Goal: Information Seeking & Learning: Find specific fact

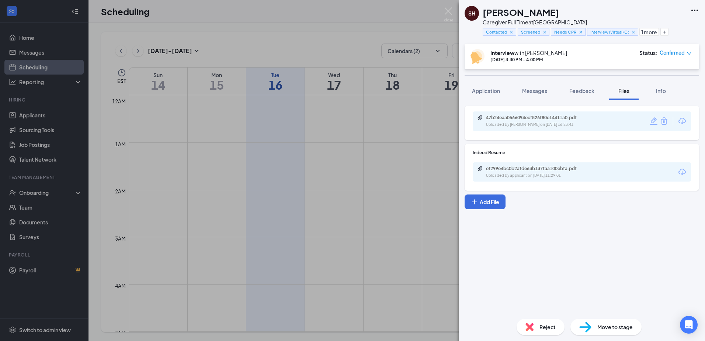
scroll to position [436, 0]
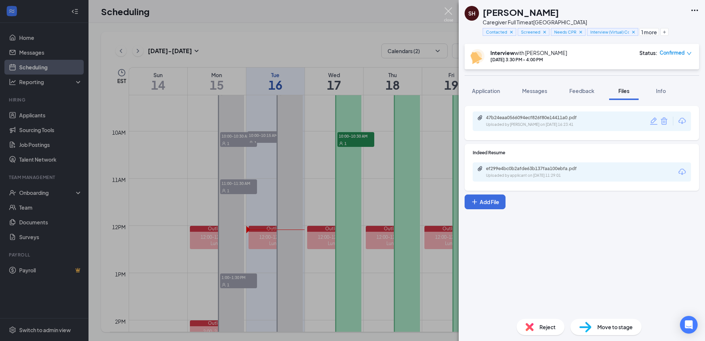
click at [448, 9] on img at bounding box center [448, 14] width 9 height 14
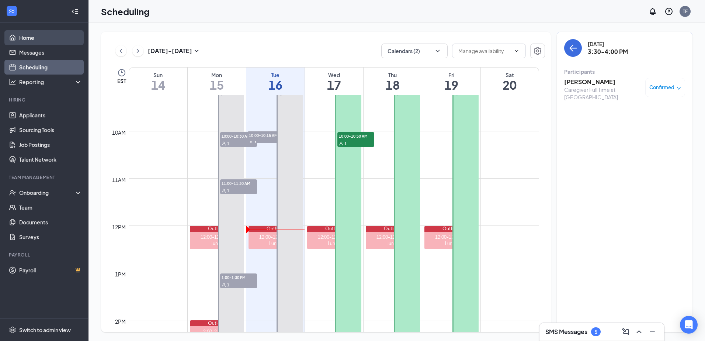
click at [32, 35] on link "Home" at bounding box center [50, 37] width 63 height 15
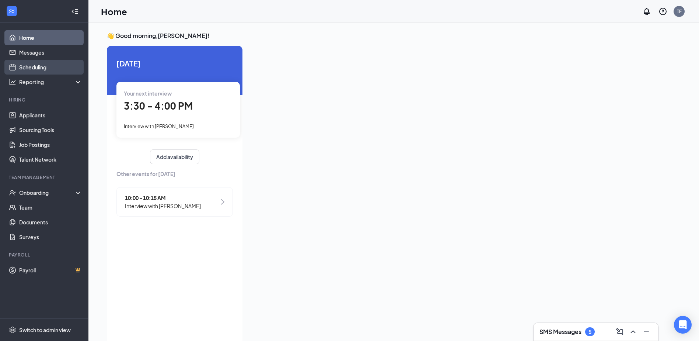
click at [35, 66] on link "Scheduling" at bounding box center [50, 67] width 63 height 15
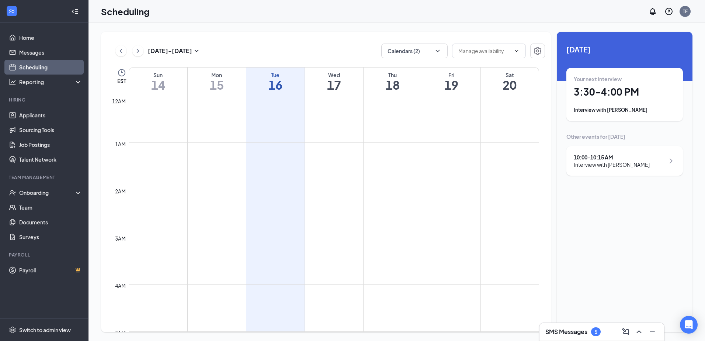
scroll to position [362, 0]
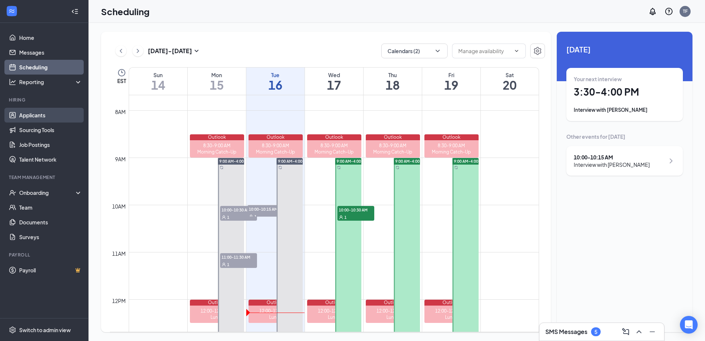
click at [28, 114] on link "Applicants" at bounding box center [50, 115] width 63 height 15
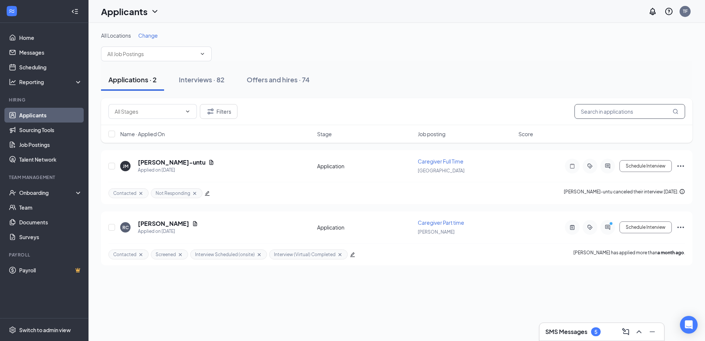
click at [612, 111] on input "text" at bounding box center [629, 111] width 111 height 15
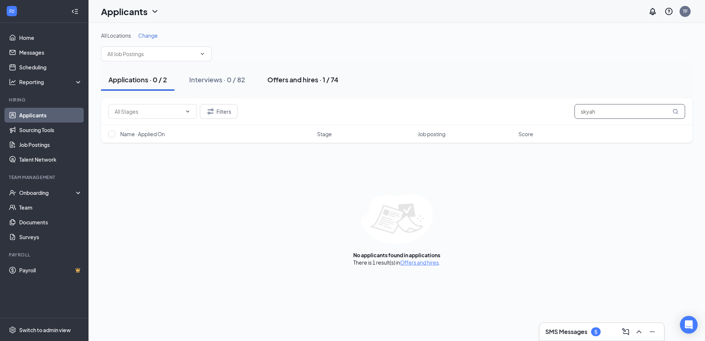
type input "skyah"
click at [286, 82] on div "Offers and hires · 1 / 74" at bounding box center [302, 79] width 71 height 9
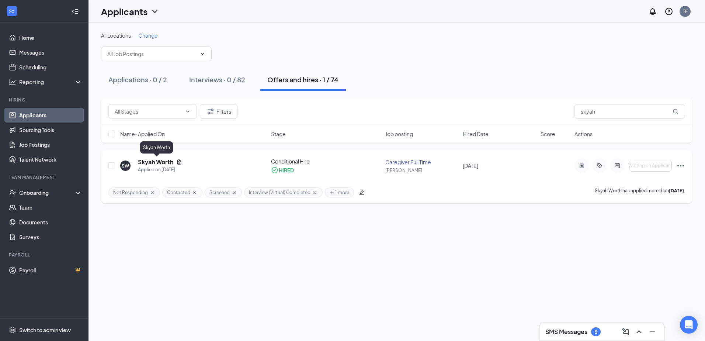
click at [152, 165] on h5 "Skyah Worth" at bounding box center [155, 162] width 35 height 8
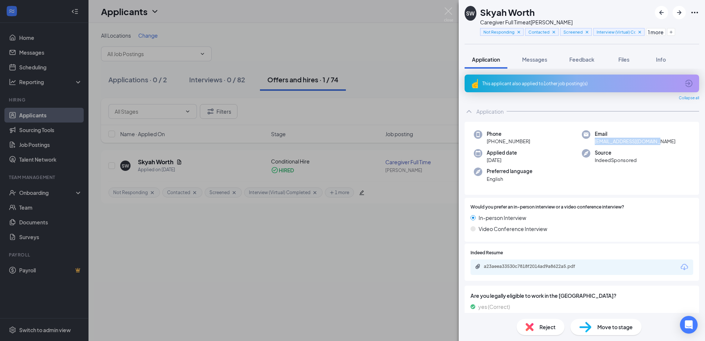
drag, startPoint x: 593, startPoint y: 141, endPoint x: 656, endPoint y: 146, distance: 63.7
click at [656, 146] on div "Phone [PHONE_NUMBER] Email [EMAIL_ADDRESS][DOMAIN_NAME] Applied date [DATE] Sou…" at bounding box center [582, 158] width 234 height 73
drag, startPoint x: 656, startPoint y: 146, endPoint x: 612, endPoint y: 142, distance: 44.5
copy span "[EMAIL_ADDRESS][DOMAIN_NAME]"
click at [448, 9] on img at bounding box center [448, 14] width 9 height 14
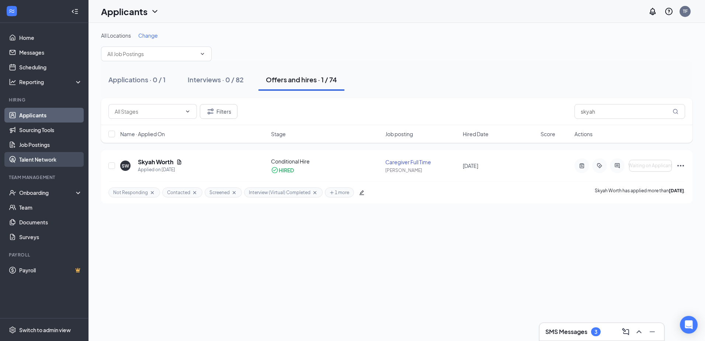
click at [38, 162] on link "Talent Network" at bounding box center [50, 159] width 63 height 15
